Goal: Navigation & Orientation: Find specific page/section

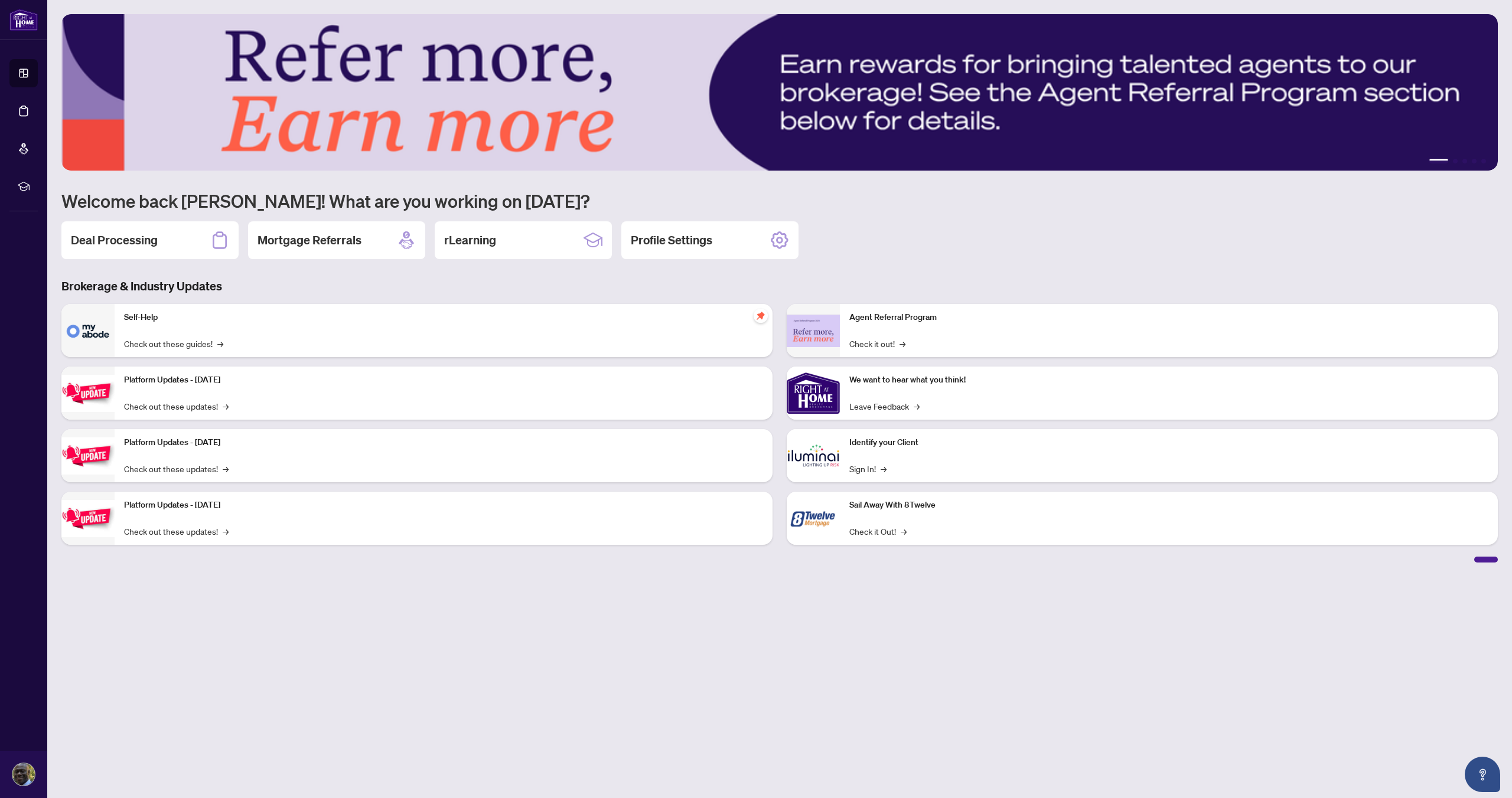
click at [85, 330] on img at bounding box center [88, 330] width 53 height 53
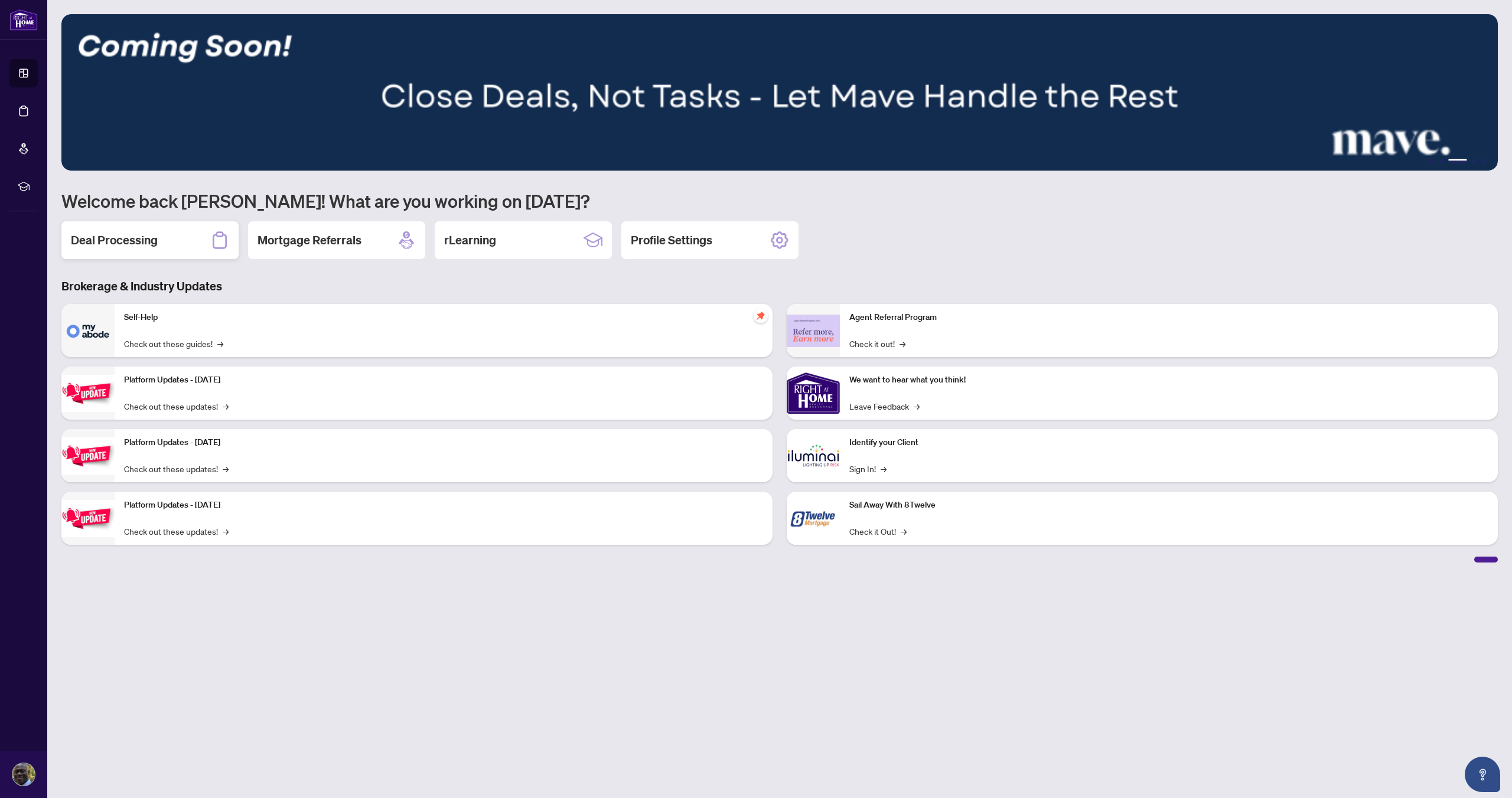
click at [156, 248] on h2 "Deal Processing" at bounding box center [114, 240] width 87 height 16
click at [156, 248] on main "1 2 3 4 5 Welcome back [PERSON_NAME]! What are you working on [DATE]? Deal Proc…" at bounding box center [779, 399] width 1465 height 798
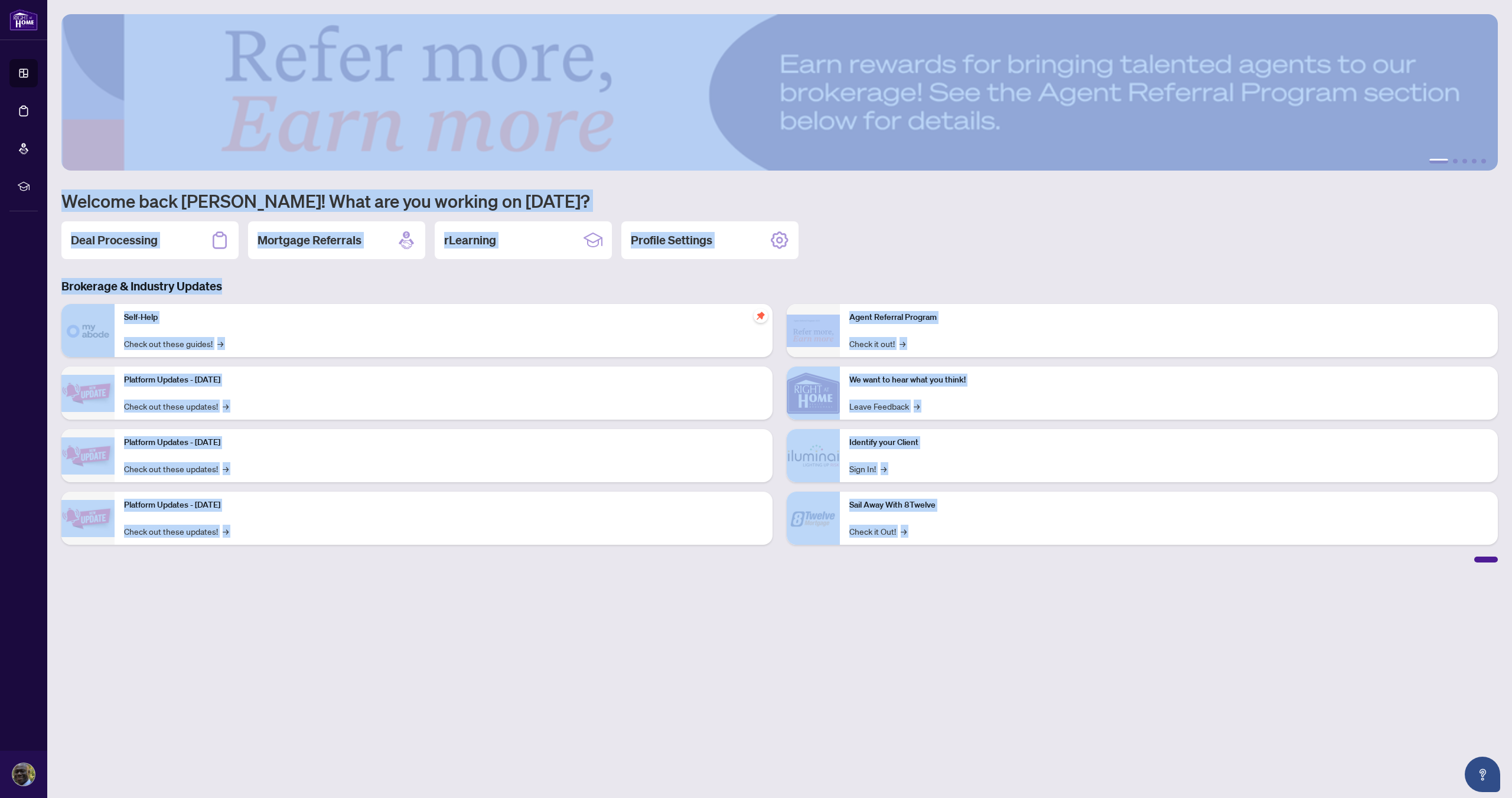
click at [320, 287] on h3 "Brokerage & Industry Updates" at bounding box center [780, 286] width 1436 height 16
